Goal: Transaction & Acquisition: Obtain resource

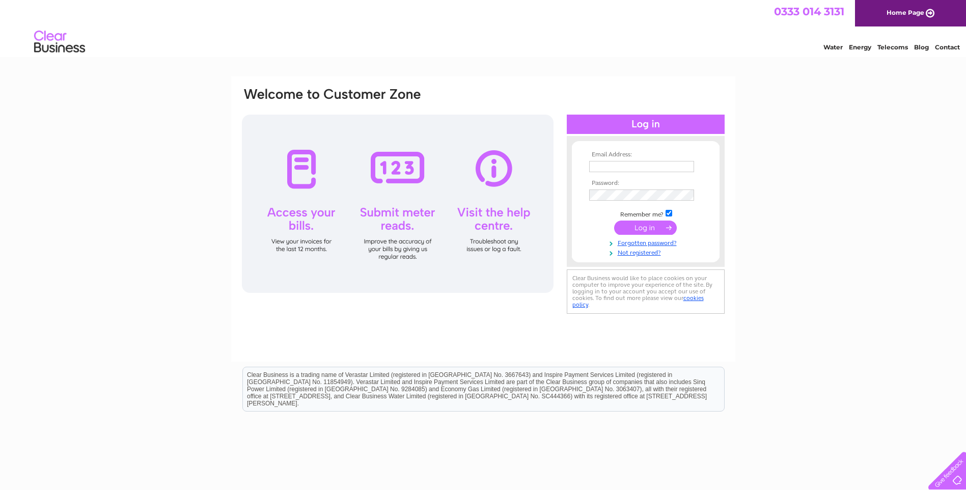
type input "julie@grahammacgregorjoinery.com"
click at [643, 231] on input "submit" at bounding box center [645, 228] width 63 height 14
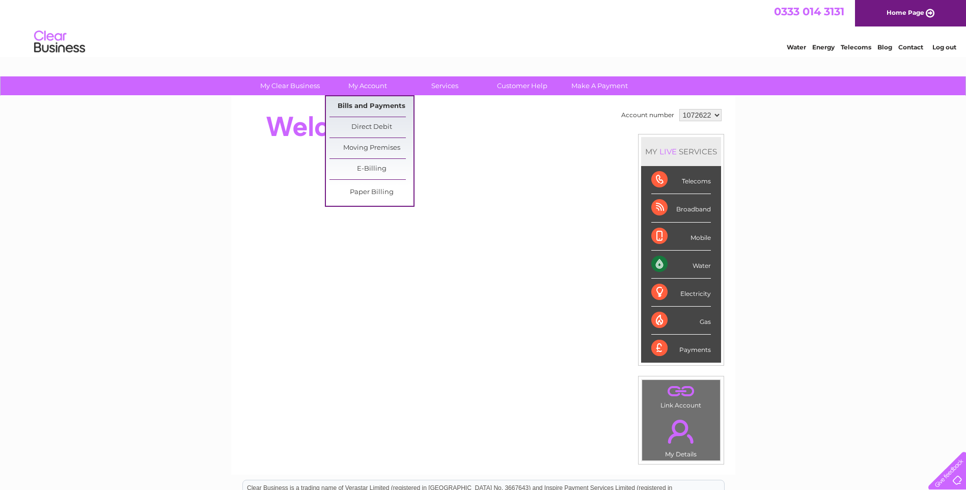
click at [367, 105] on link "Bills and Payments" at bounding box center [372, 106] width 84 height 20
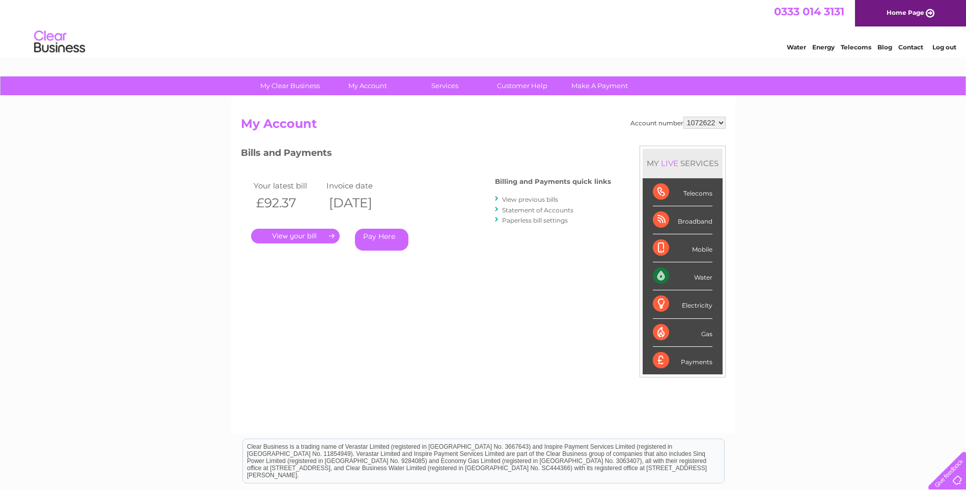
click at [321, 235] on link "." at bounding box center [295, 236] width 89 height 15
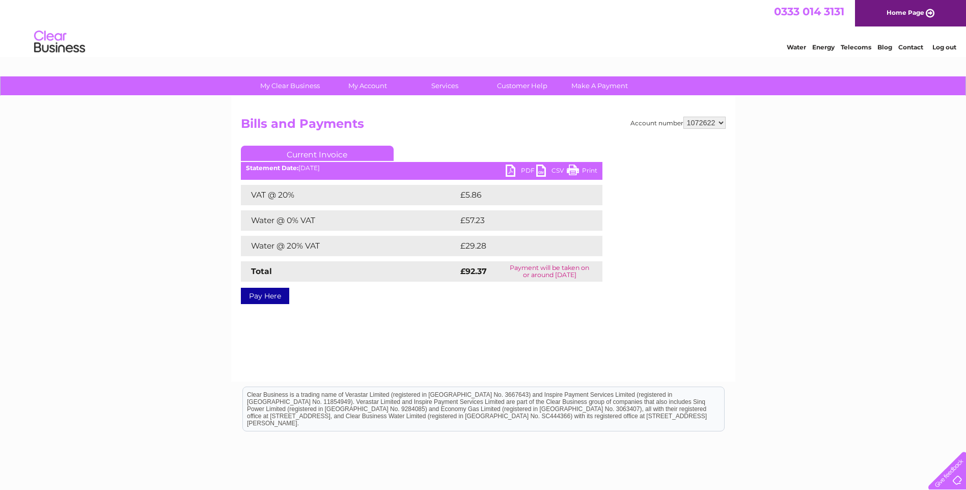
click at [512, 170] on link "PDF" at bounding box center [521, 172] width 31 height 15
